Goal: Book appointment/travel/reservation

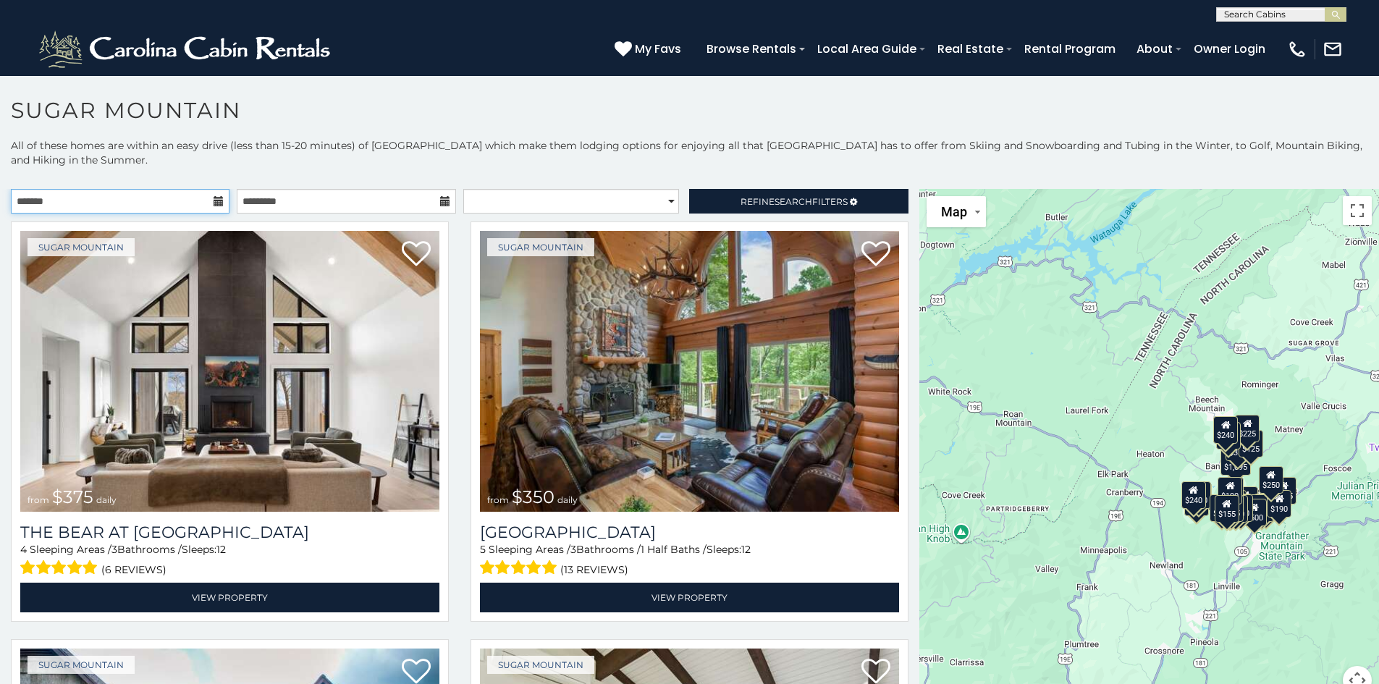
click at [122, 208] on input "text" at bounding box center [120, 201] width 219 height 25
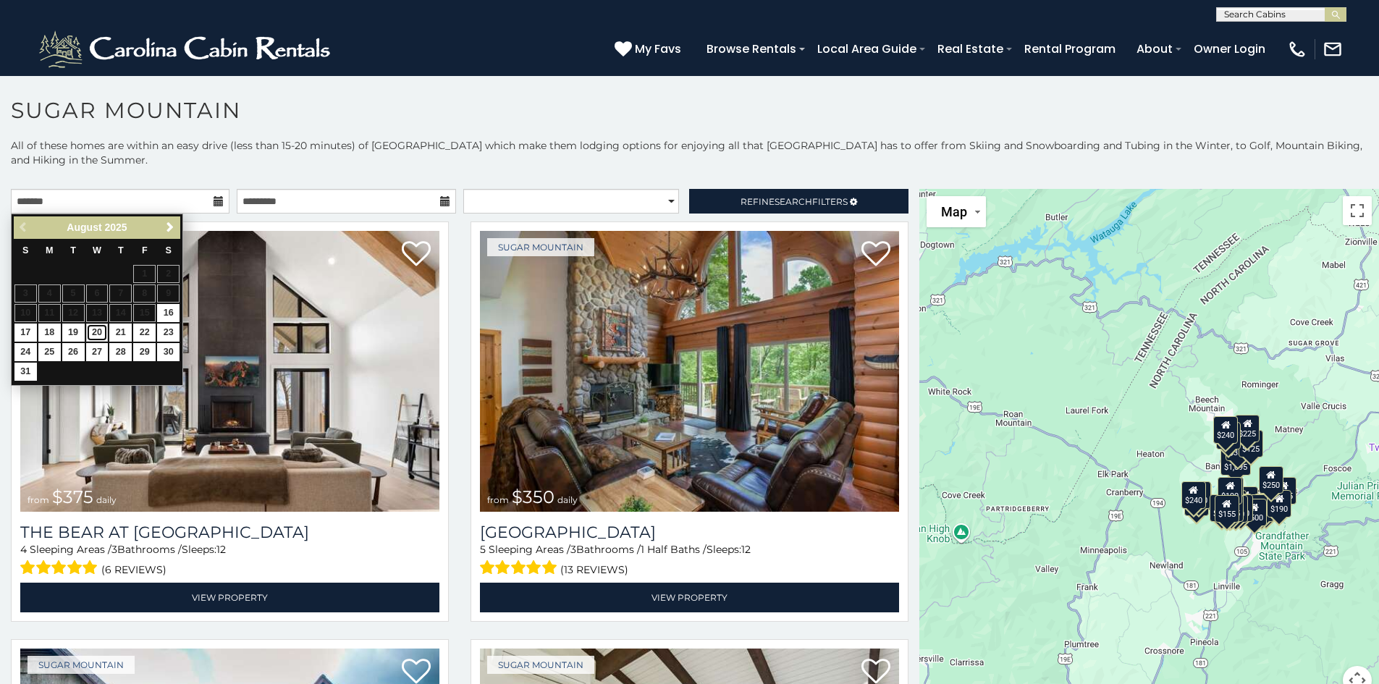
click at [96, 333] on link "20" at bounding box center [97, 333] width 22 height 18
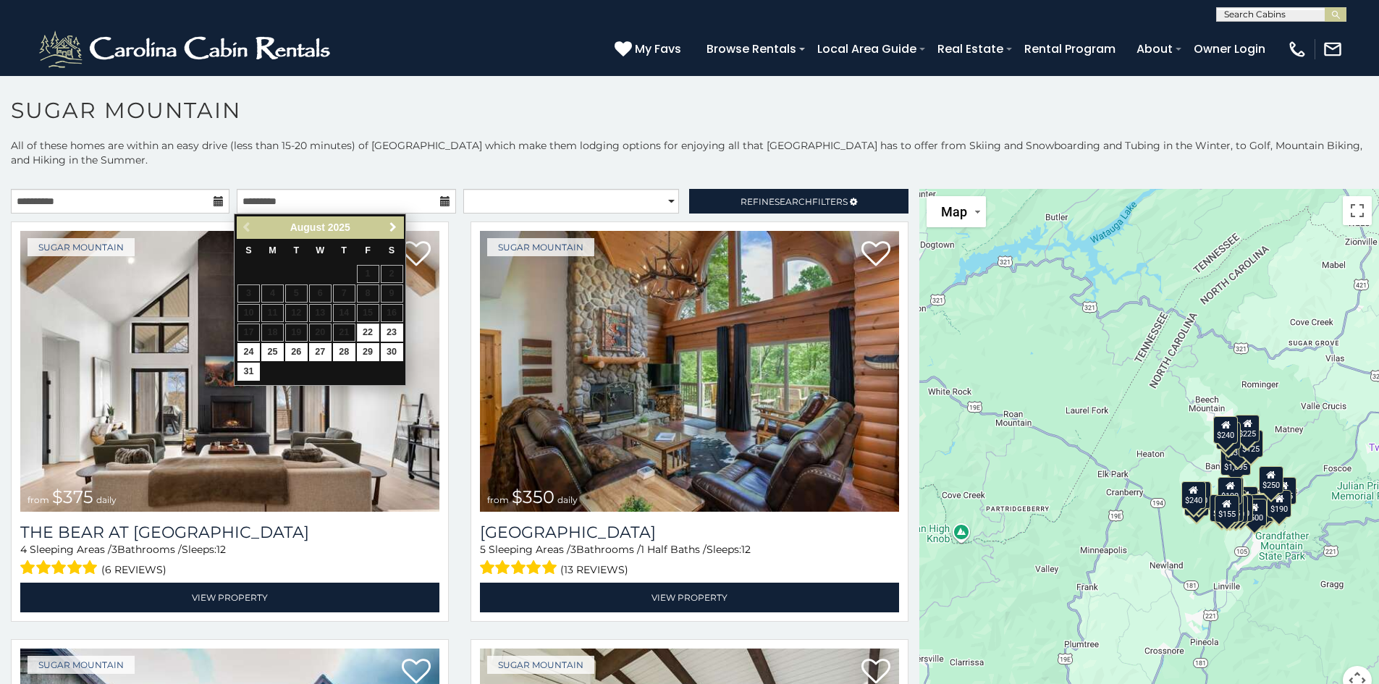
click at [390, 228] on span "Next" at bounding box center [393, 227] width 12 height 12
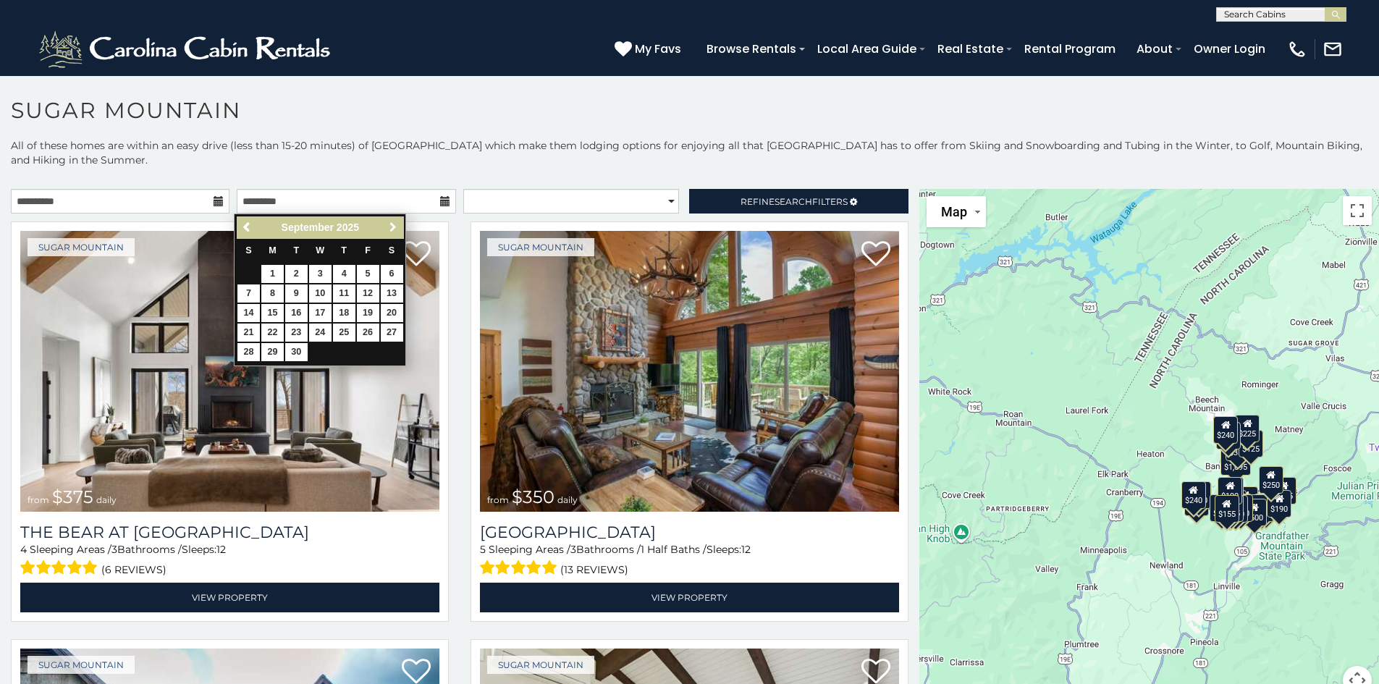
click at [390, 228] on span "Next" at bounding box center [393, 227] width 12 height 12
click at [390, 229] on span "Next" at bounding box center [393, 227] width 12 height 12
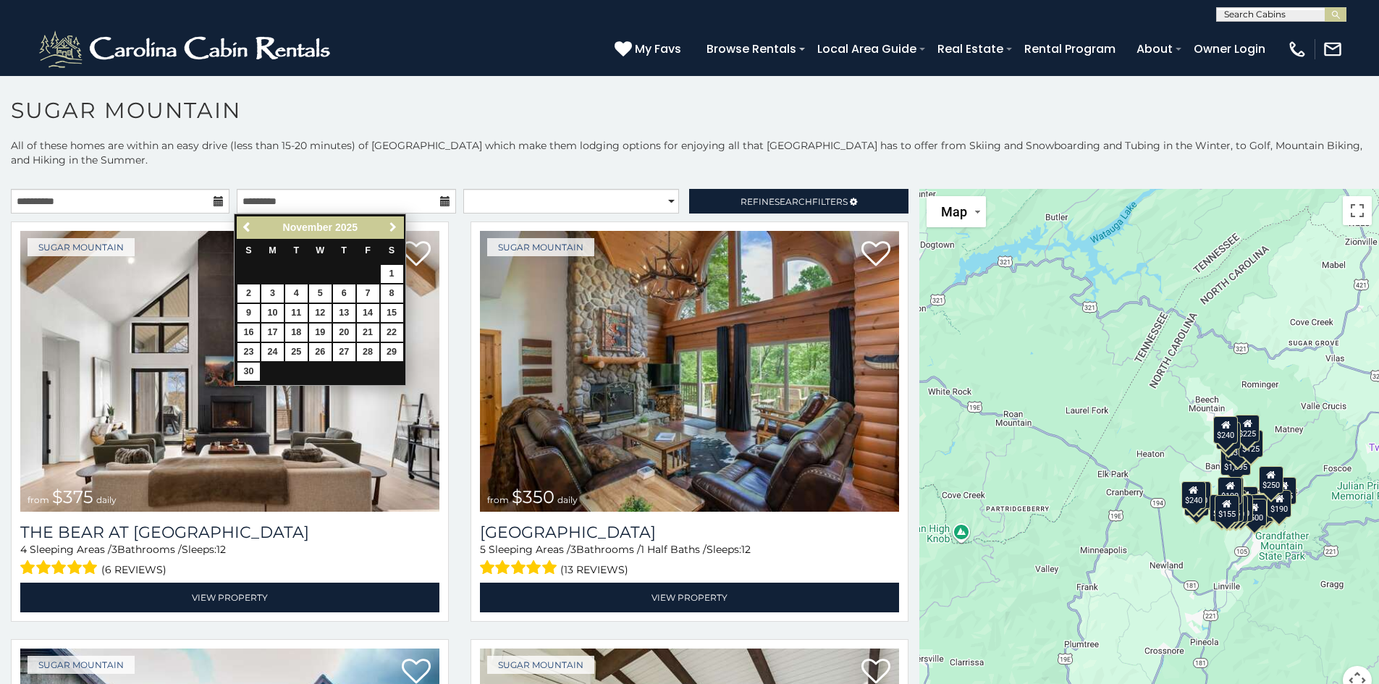
click at [390, 229] on span "Next" at bounding box center [393, 227] width 12 height 12
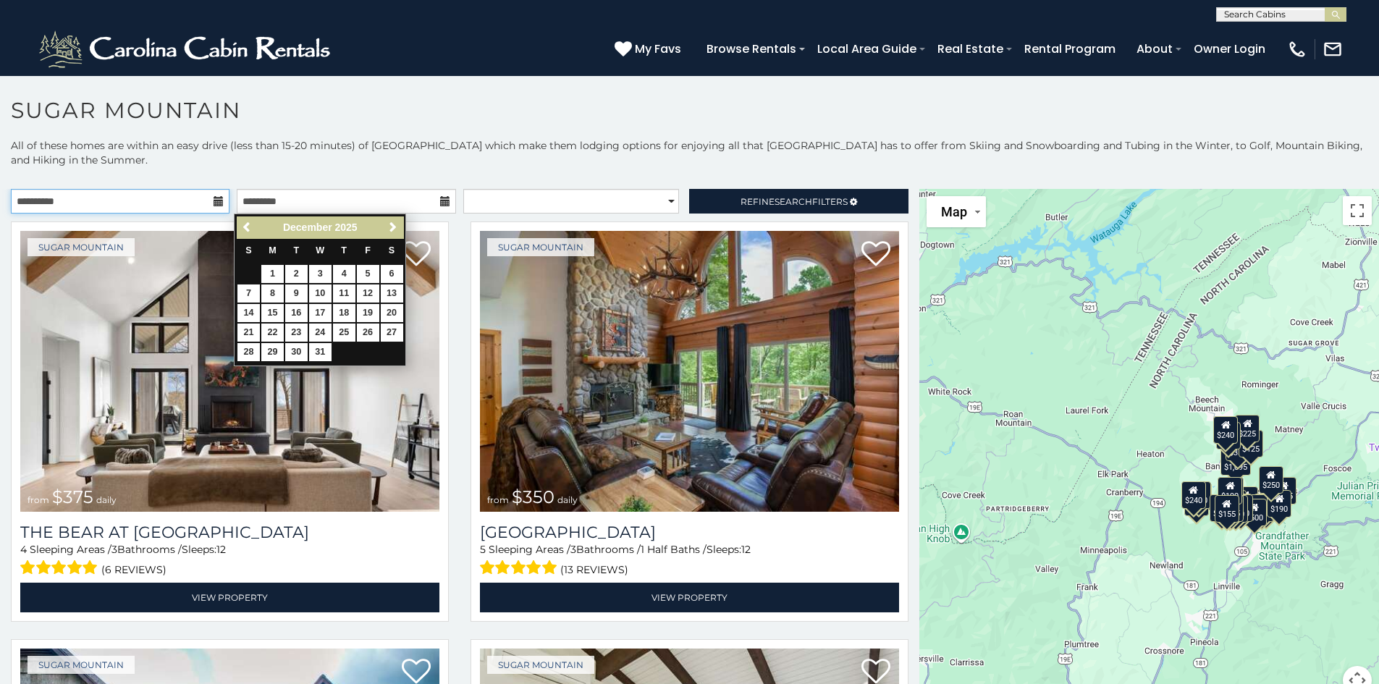
click at [163, 205] on input "**********" at bounding box center [120, 201] width 219 height 25
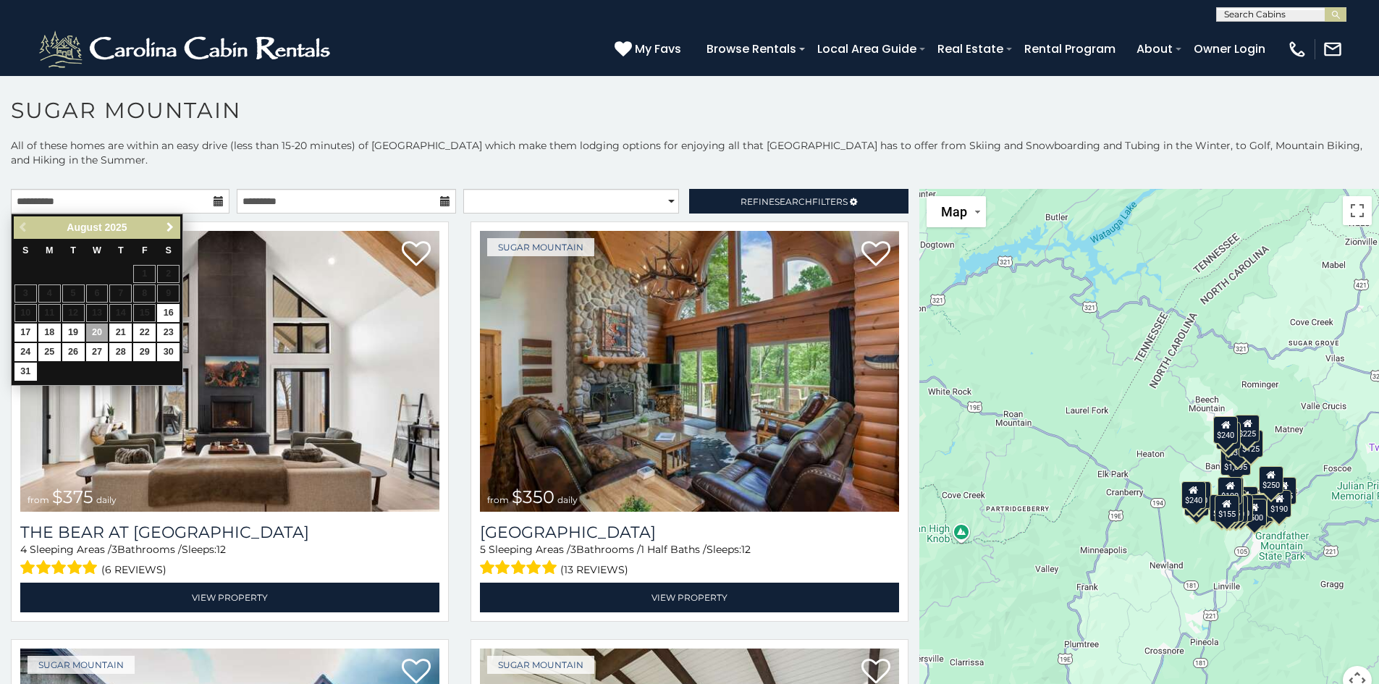
click at [169, 226] on span "Next" at bounding box center [170, 227] width 12 height 12
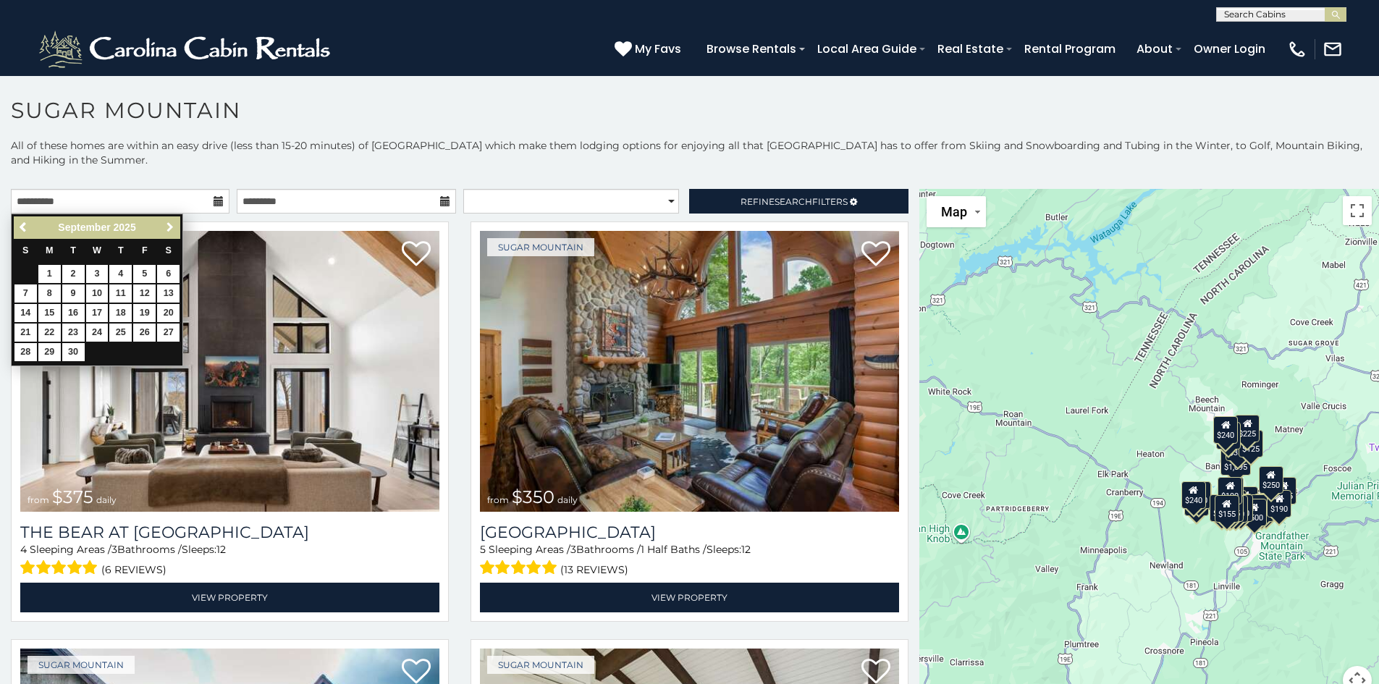
click at [169, 226] on span "Next" at bounding box center [170, 227] width 12 height 12
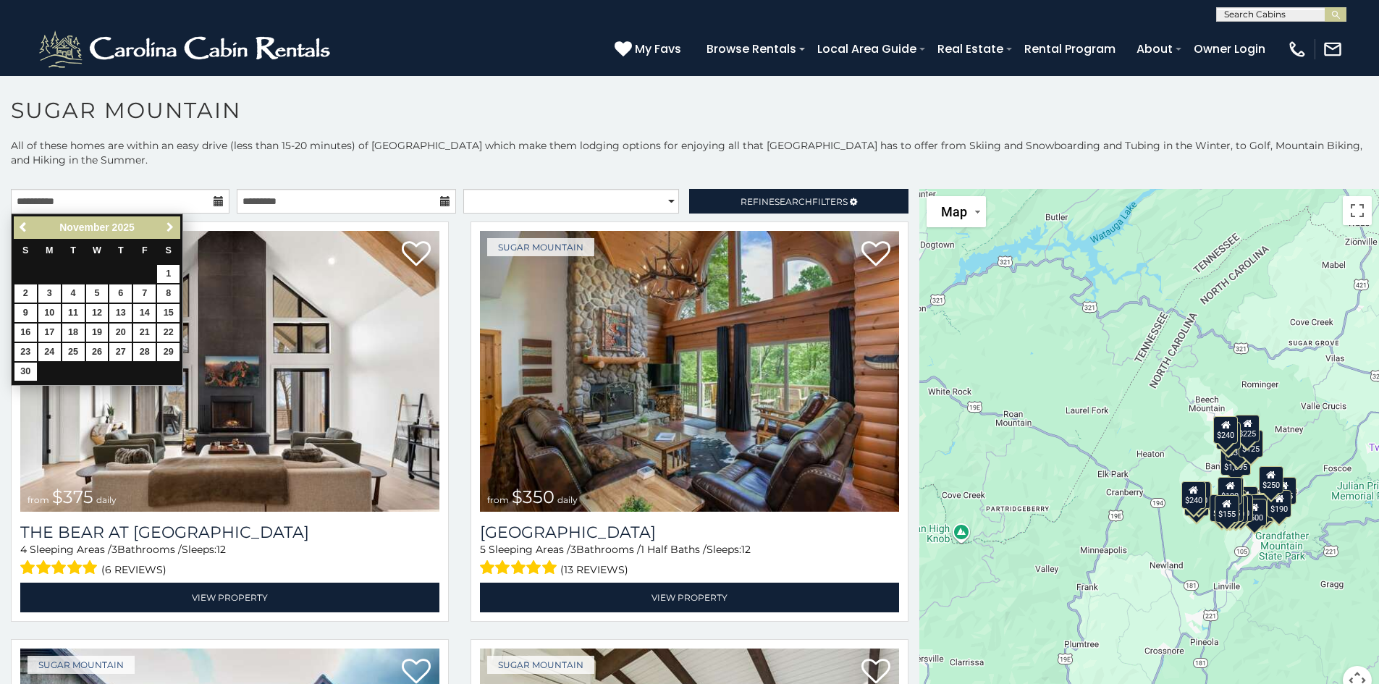
click at [169, 226] on span "Next" at bounding box center [170, 227] width 12 height 12
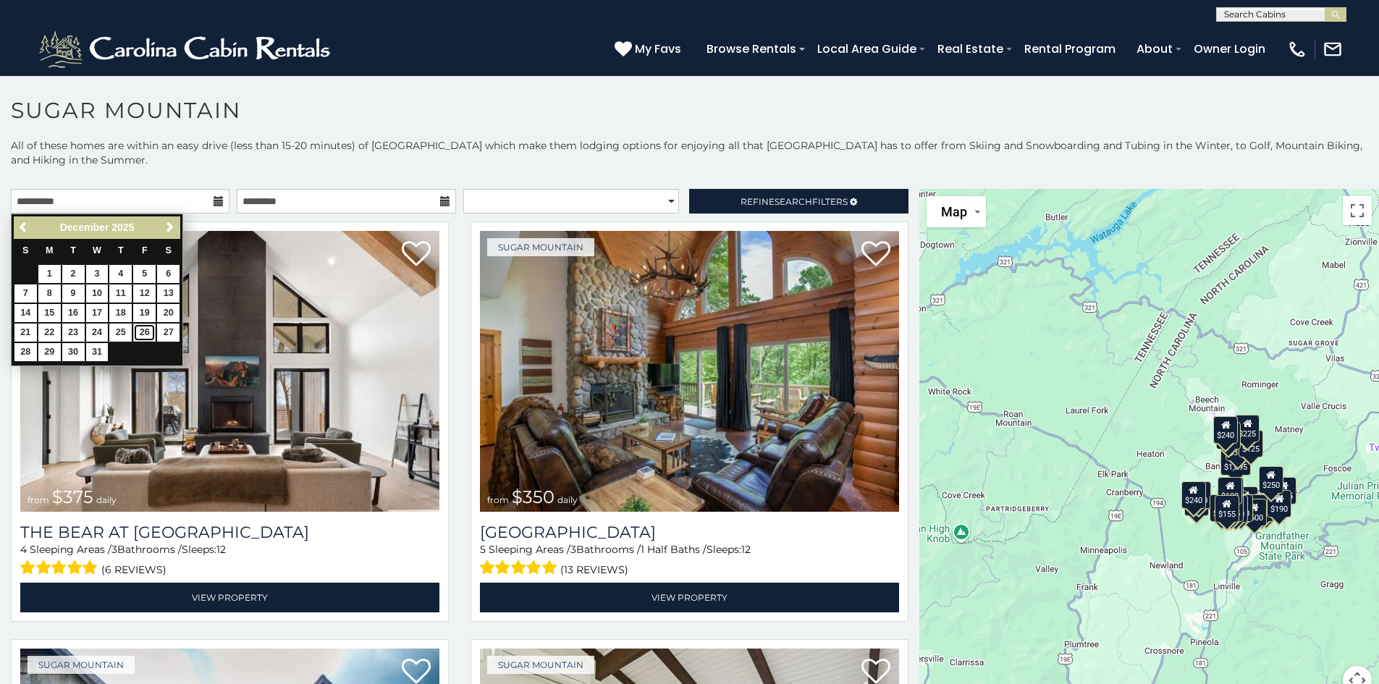
click at [146, 329] on link "26" at bounding box center [144, 333] width 22 height 18
type input "**********"
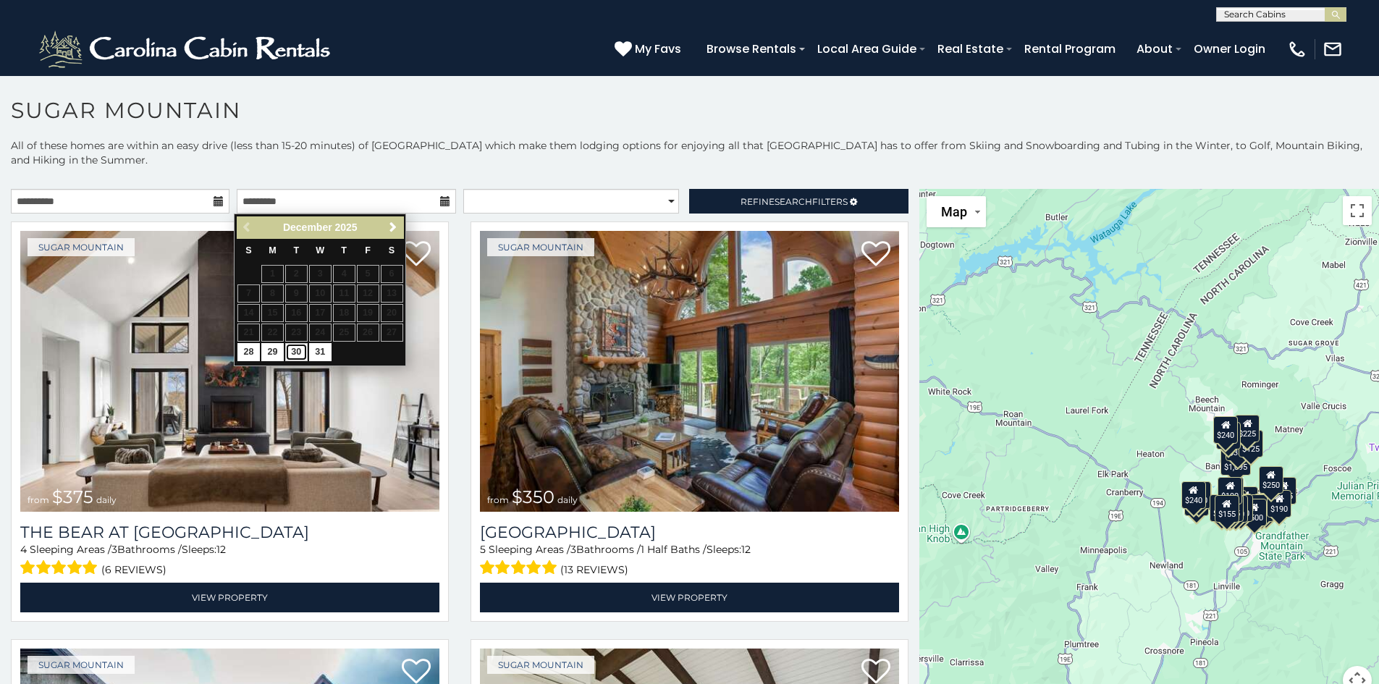
click at [296, 352] on link "30" at bounding box center [296, 352] width 22 height 18
type input "**********"
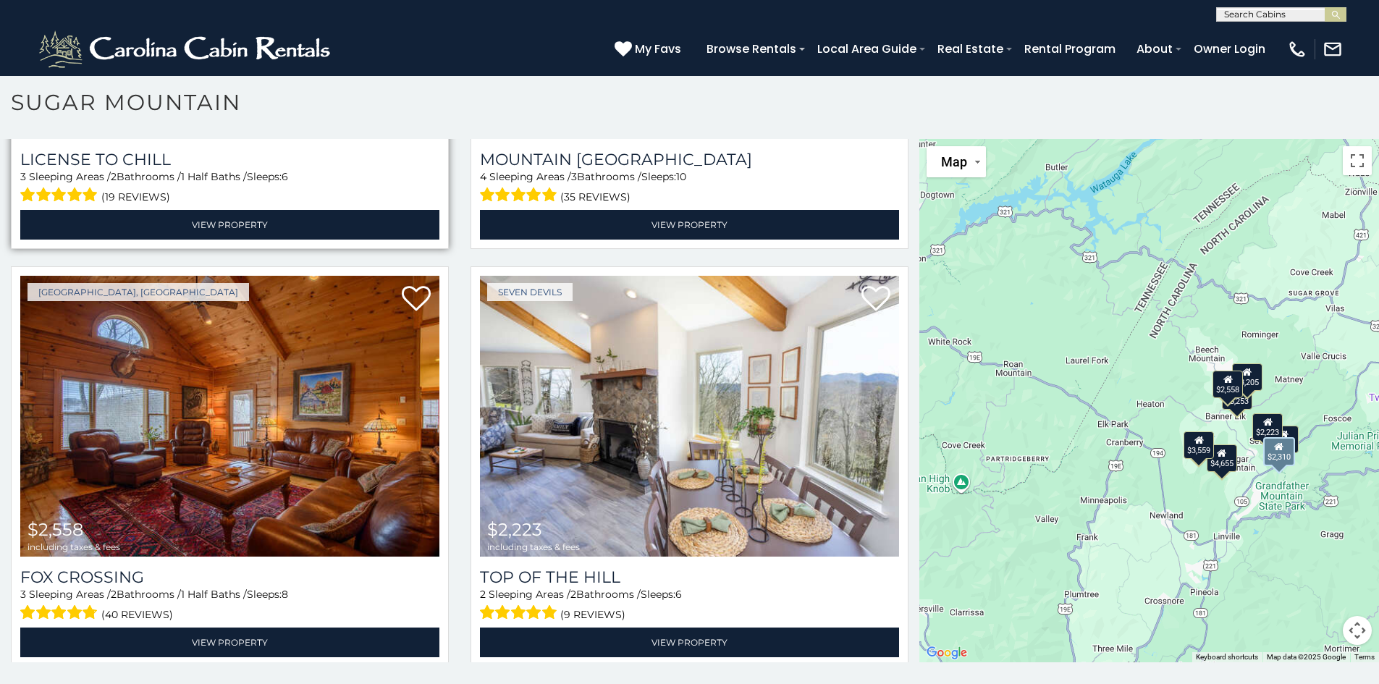
scroll to position [1164, 0]
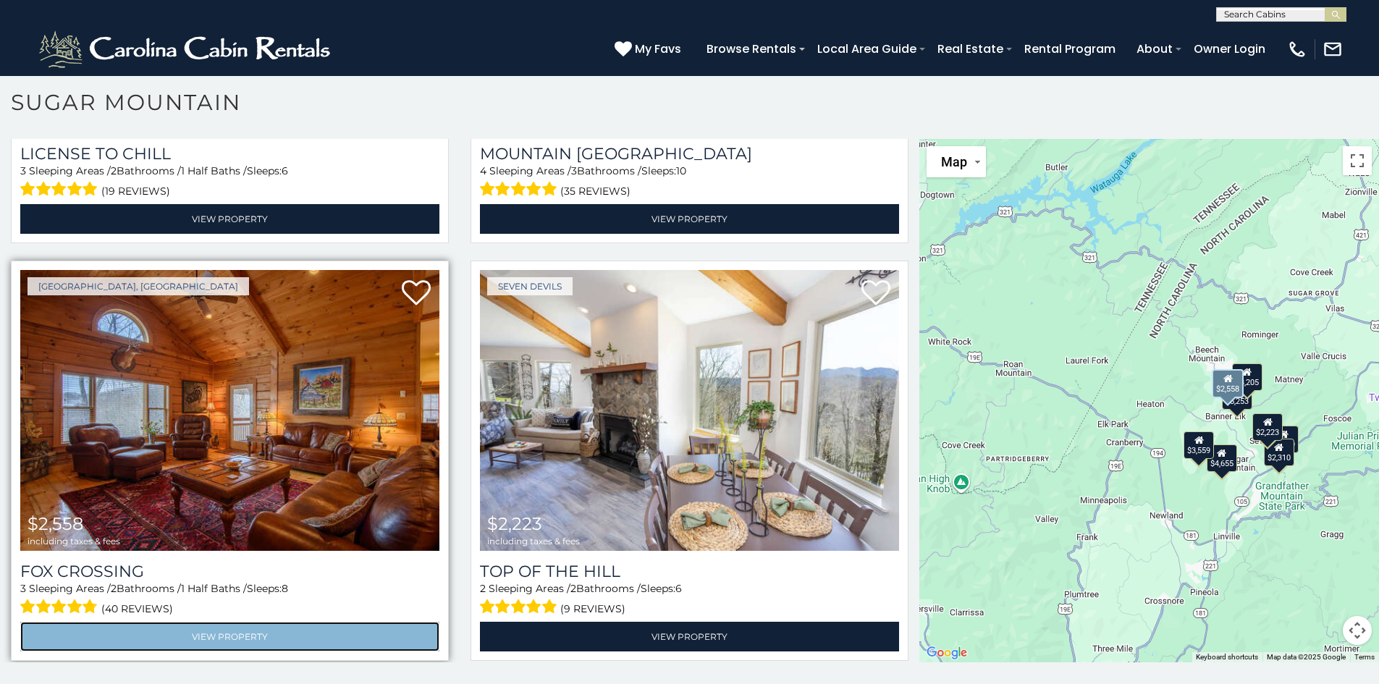
click at [198, 622] on link "View Property" at bounding box center [229, 637] width 419 height 30
